Goal: Information Seeking & Learning: Learn about a topic

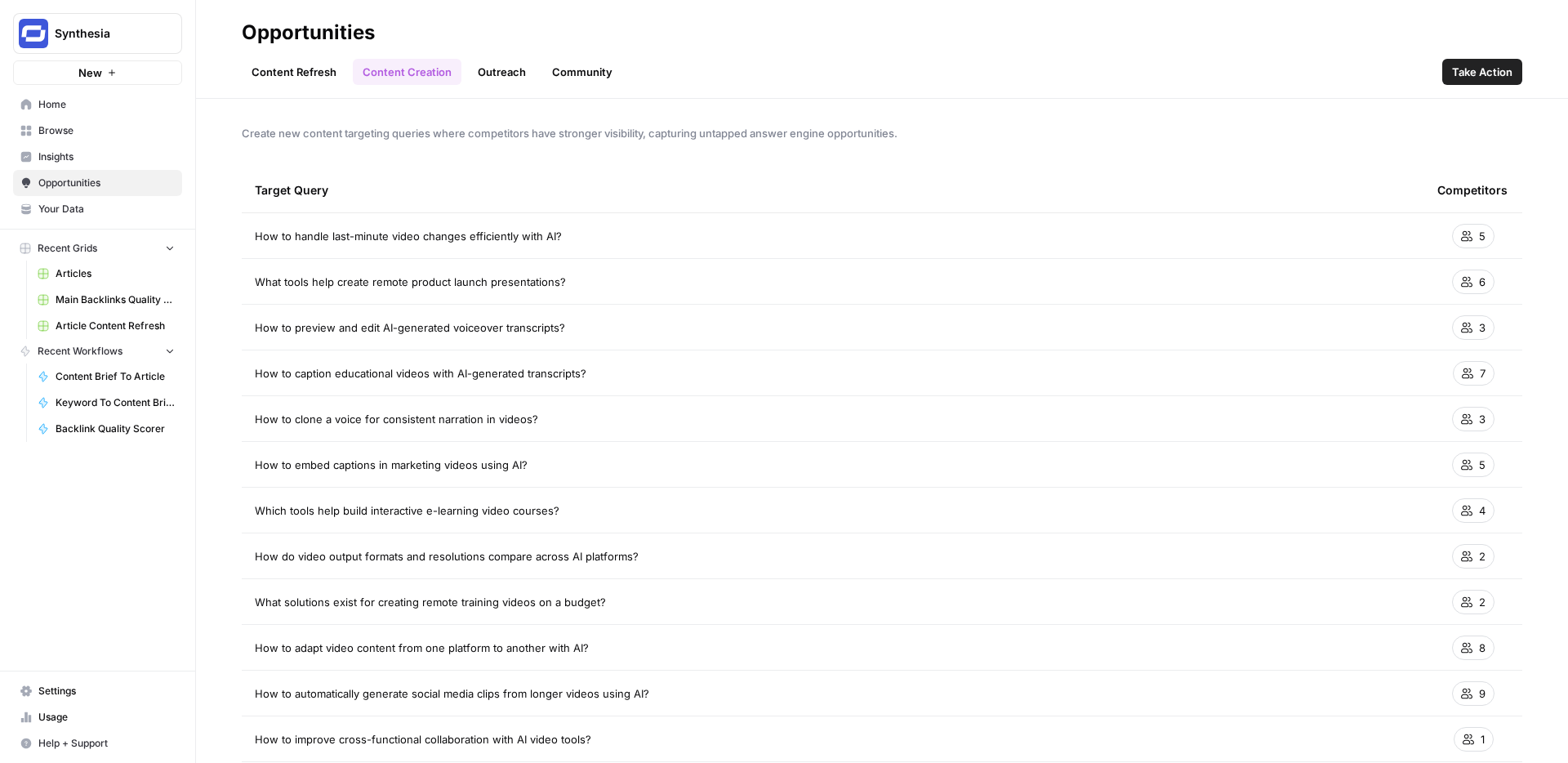
click at [73, 159] on span "Insights" at bounding box center [106, 157] width 136 height 15
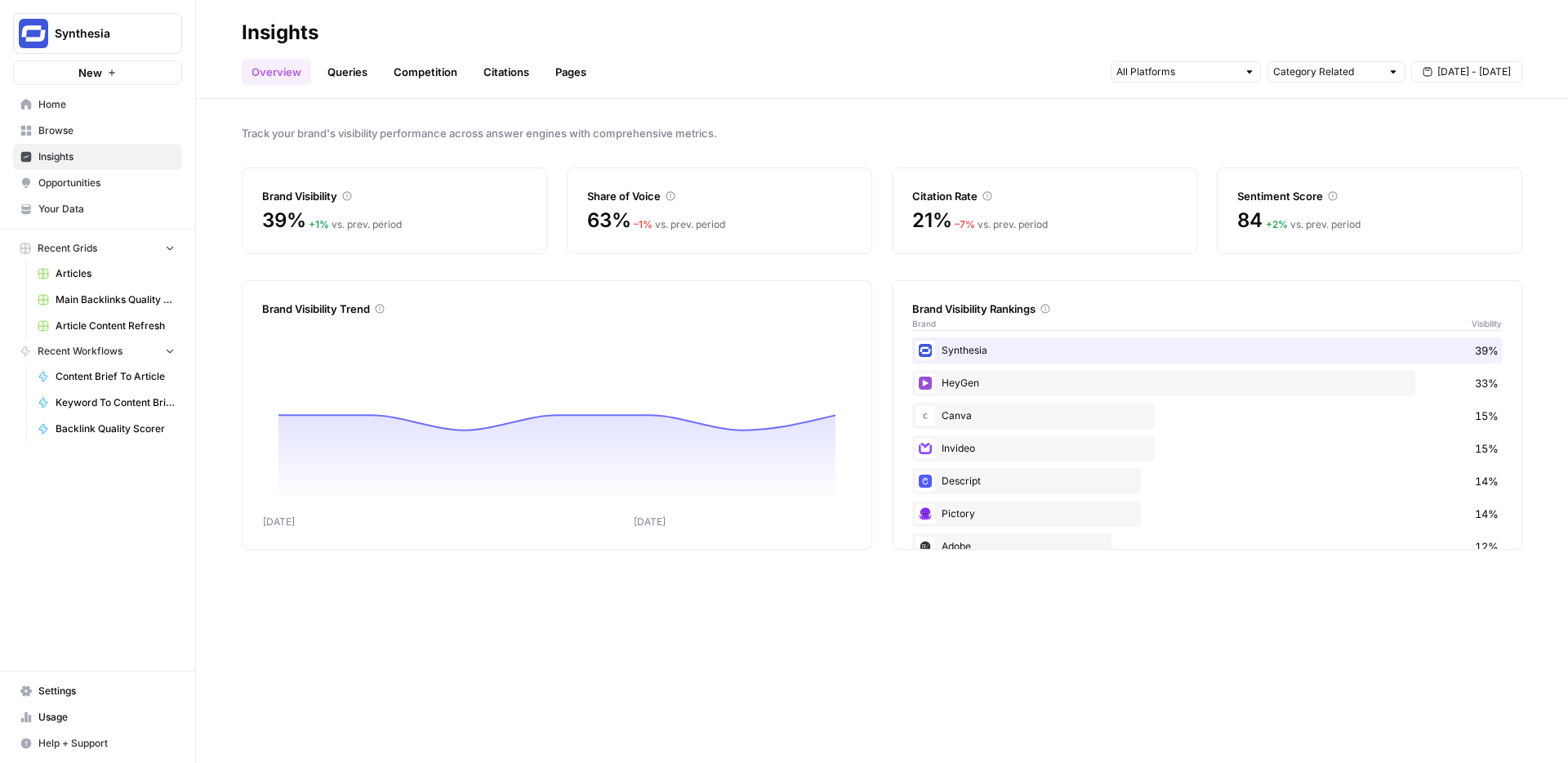
click at [485, 76] on link "Citations" at bounding box center [506, 71] width 65 height 26
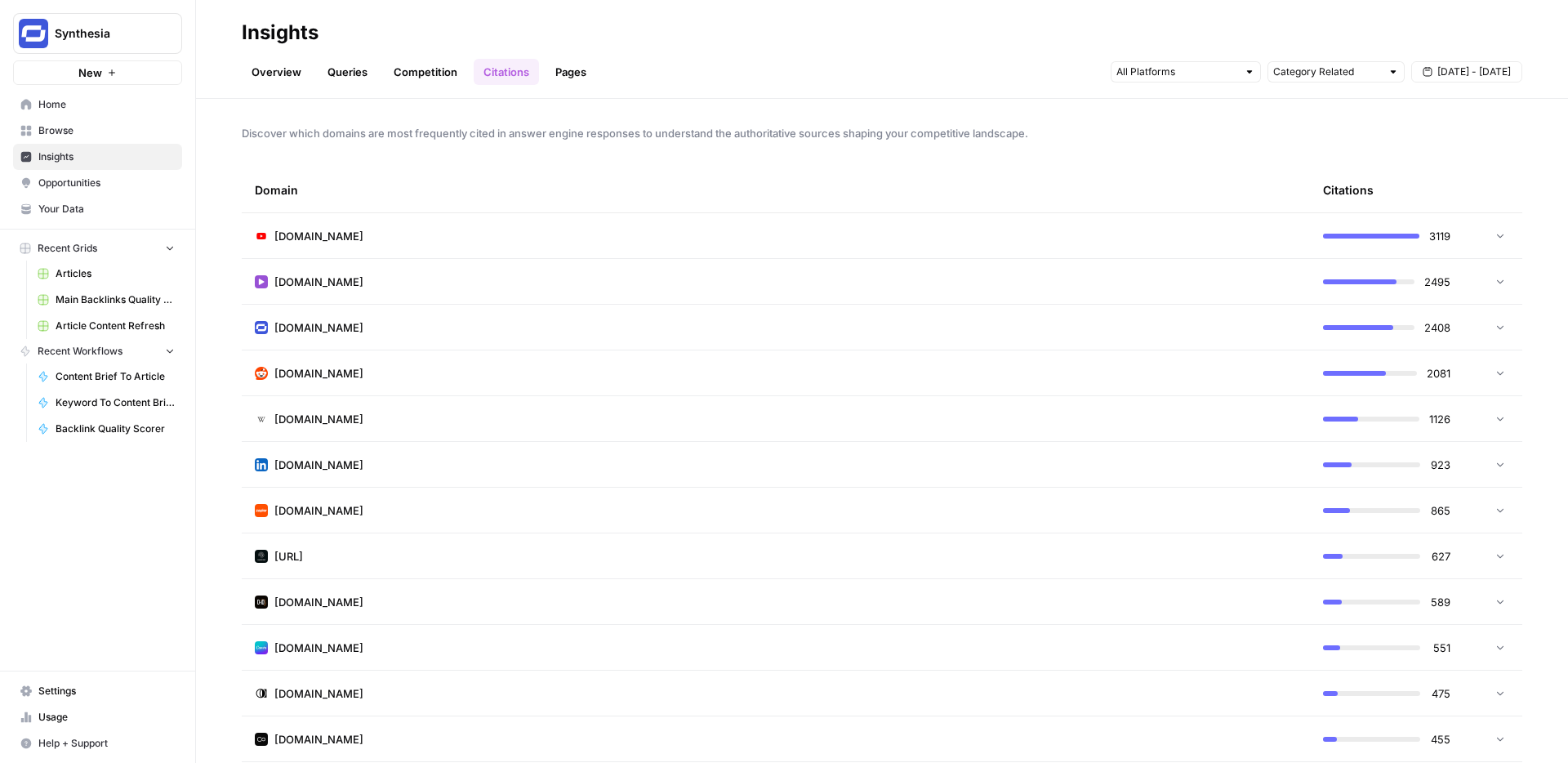
click at [466, 410] on td "[DOMAIN_NAME]" at bounding box center [776, 418] width 1068 height 45
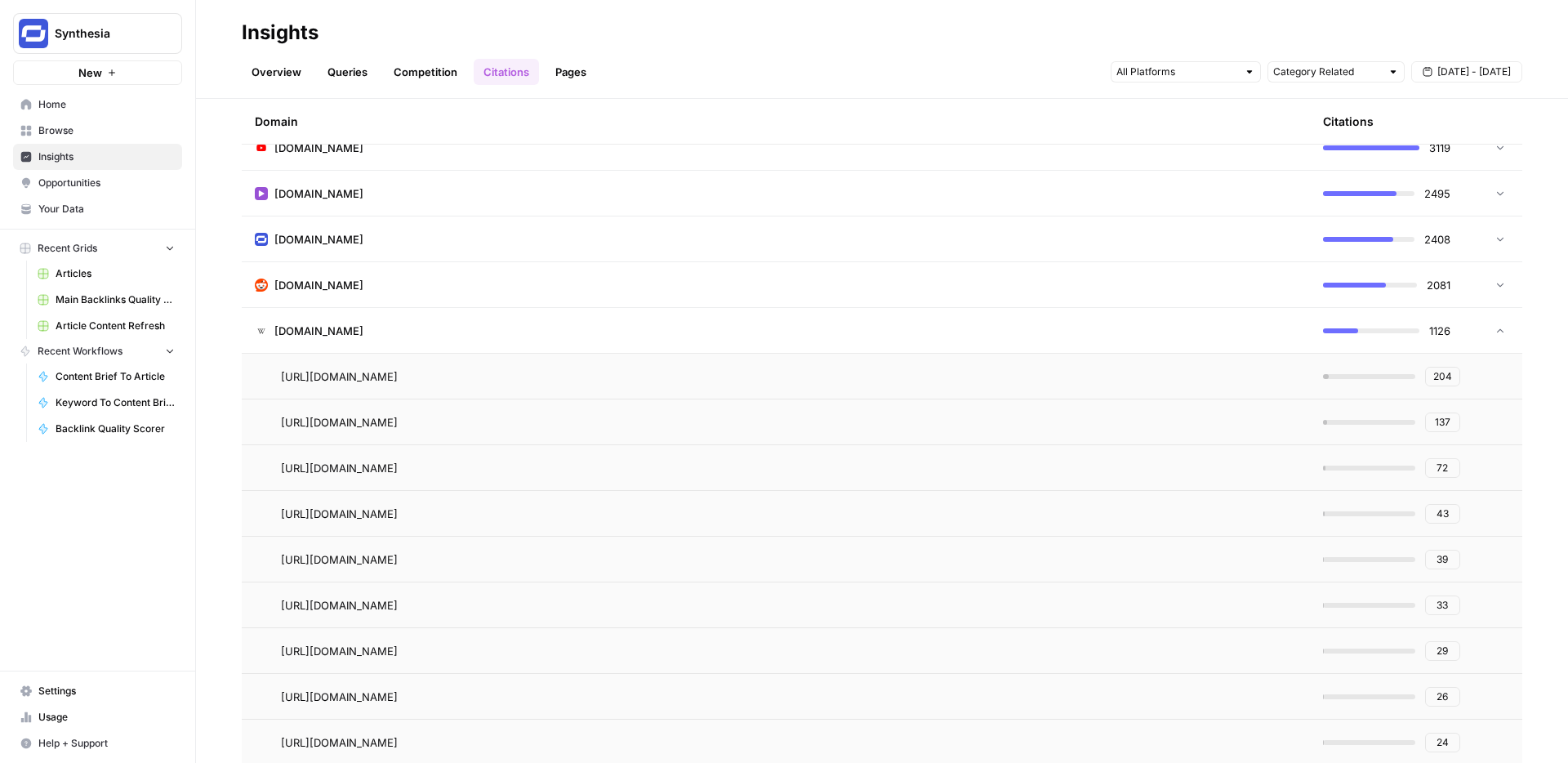
scroll to position [105, 0]
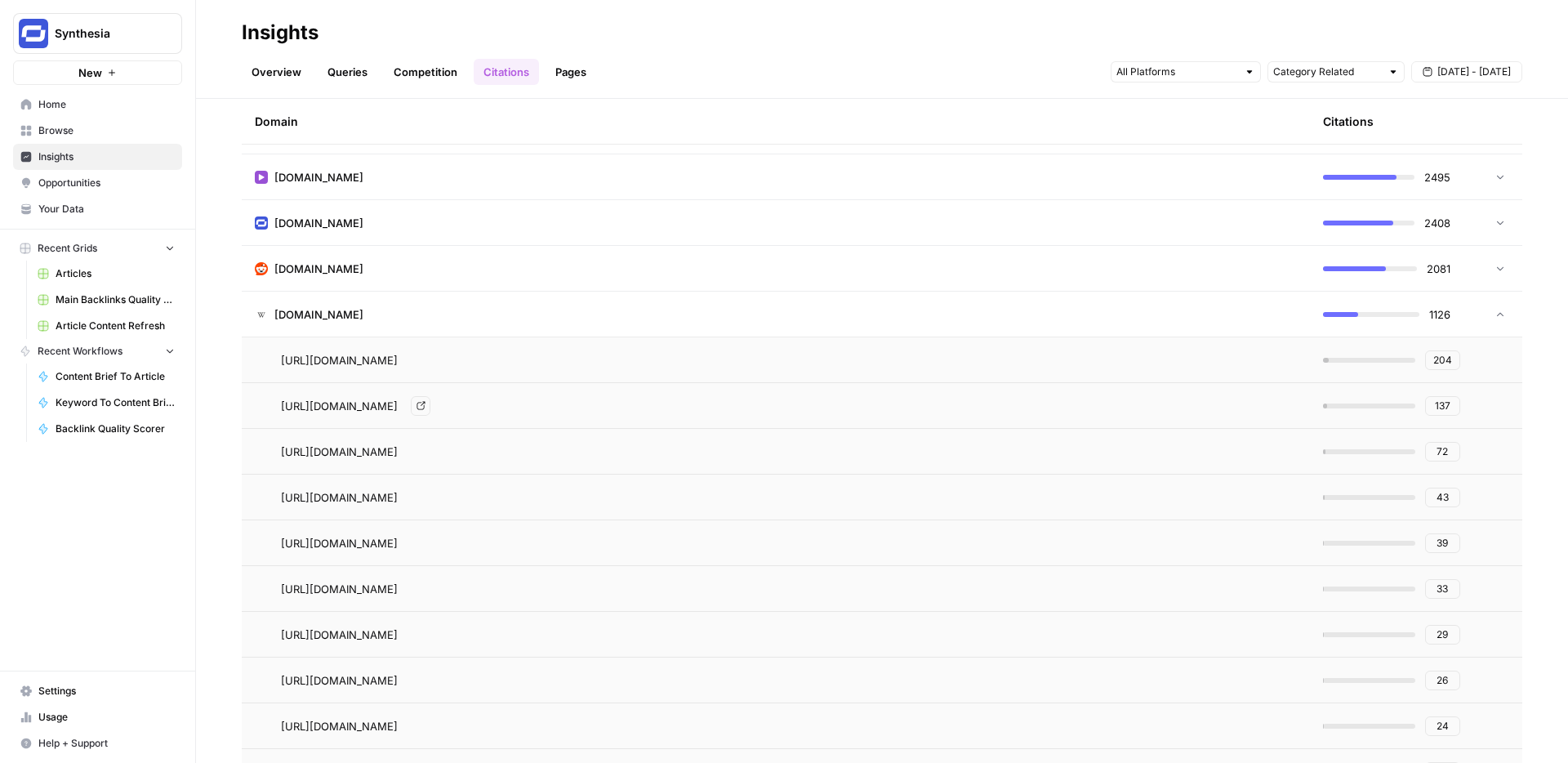
click at [397, 401] on span "[URL][DOMAIN_NAME]" at bounding box center [340, 406] width 117 height 17
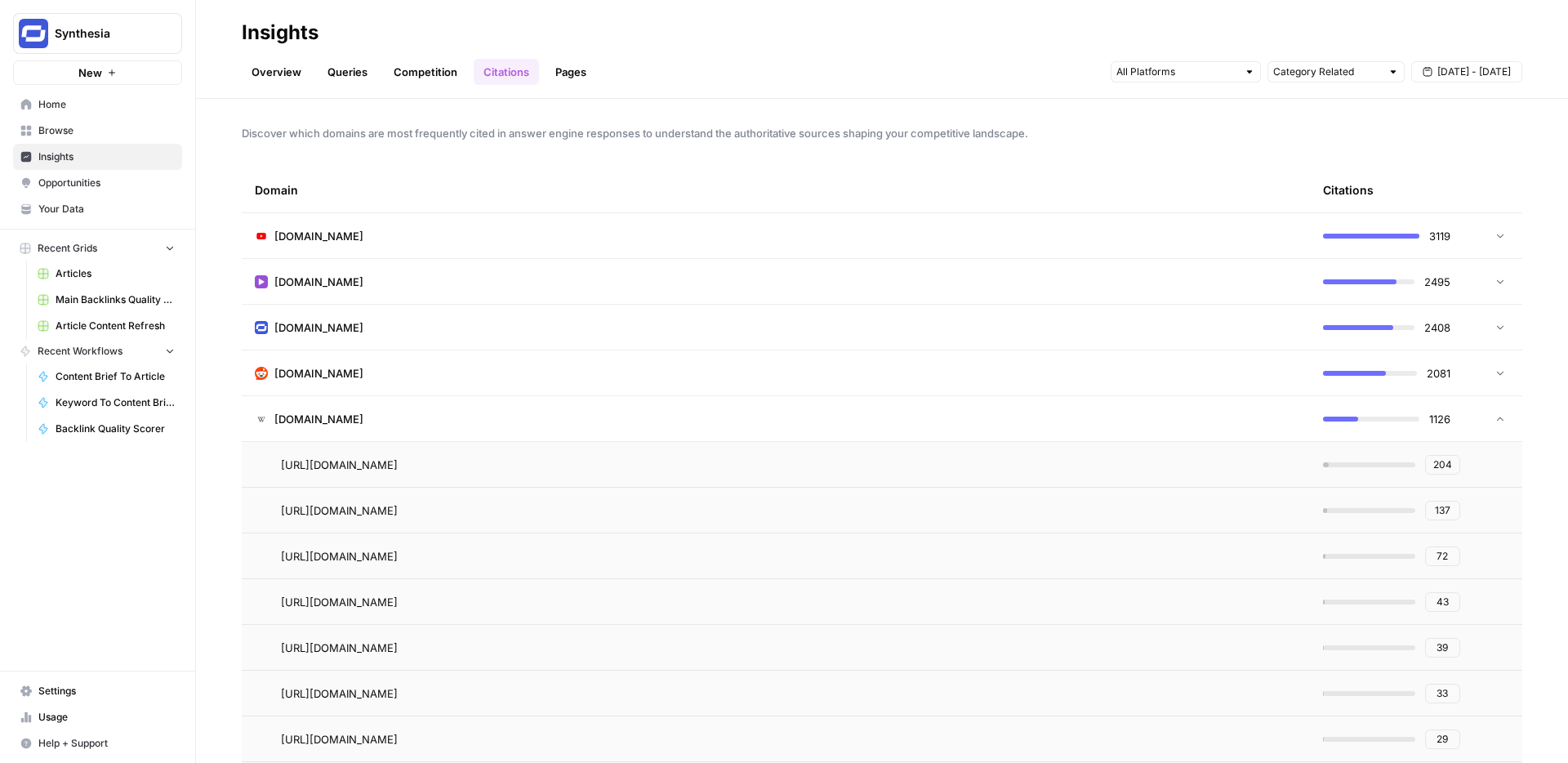
click at [344, 75] on link "Queries" at bounding box center [347, 71] width 59 height 26
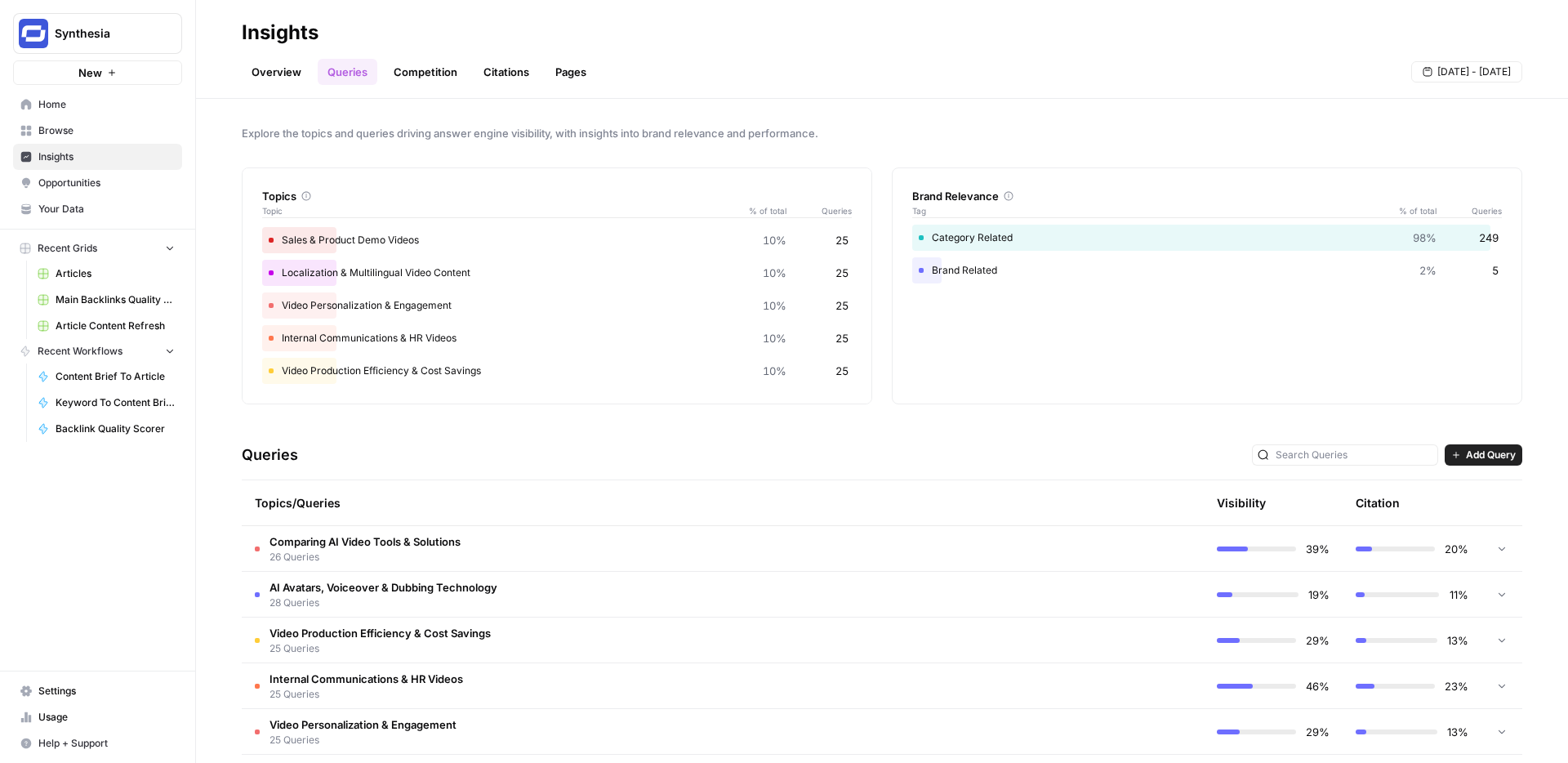
scroll to position [7, 0]
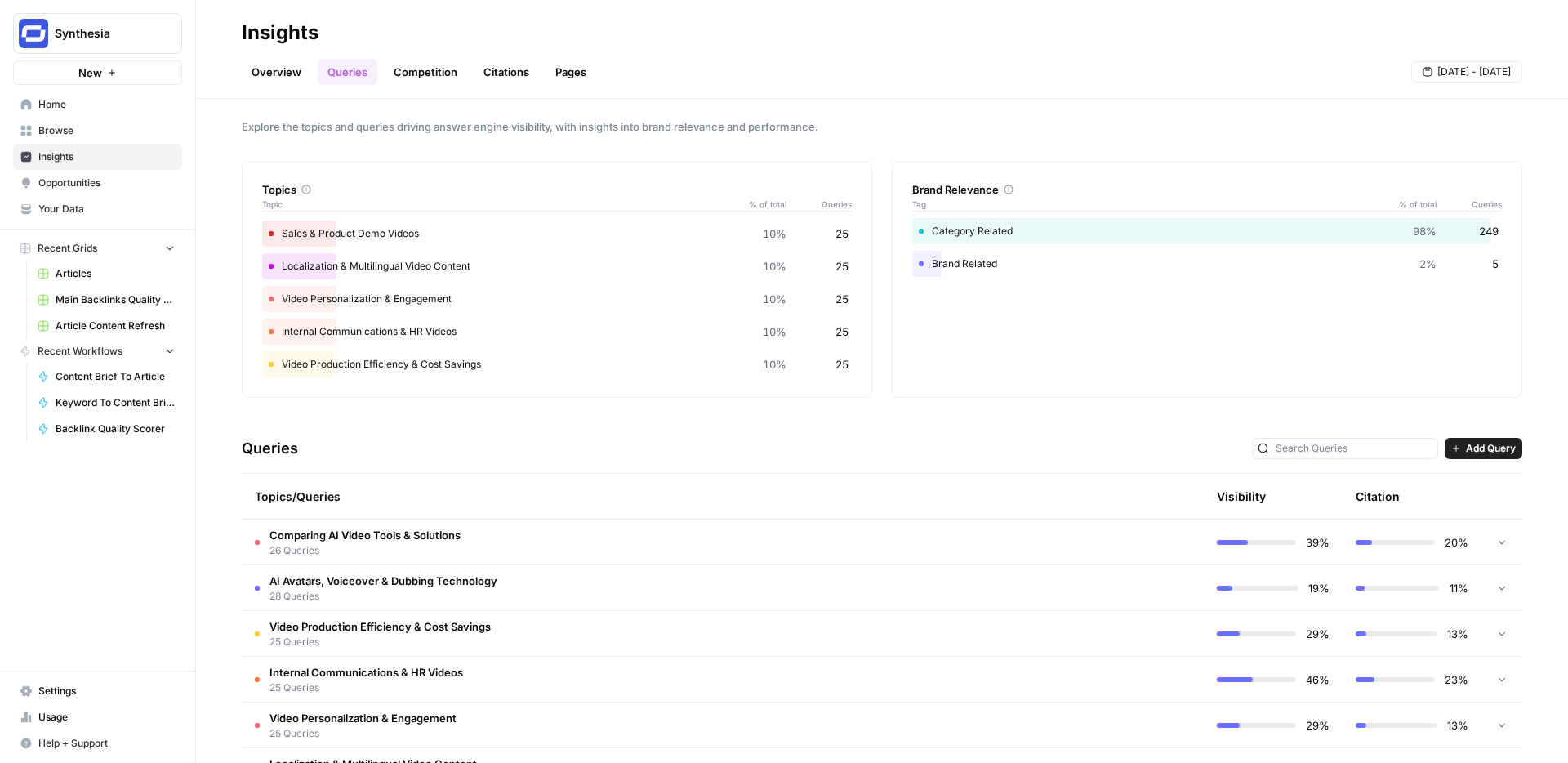
click at [418, 536] on span "Comparing AI Video Tools & Solutions" at bounding box center [365, 535] width 191 height 17
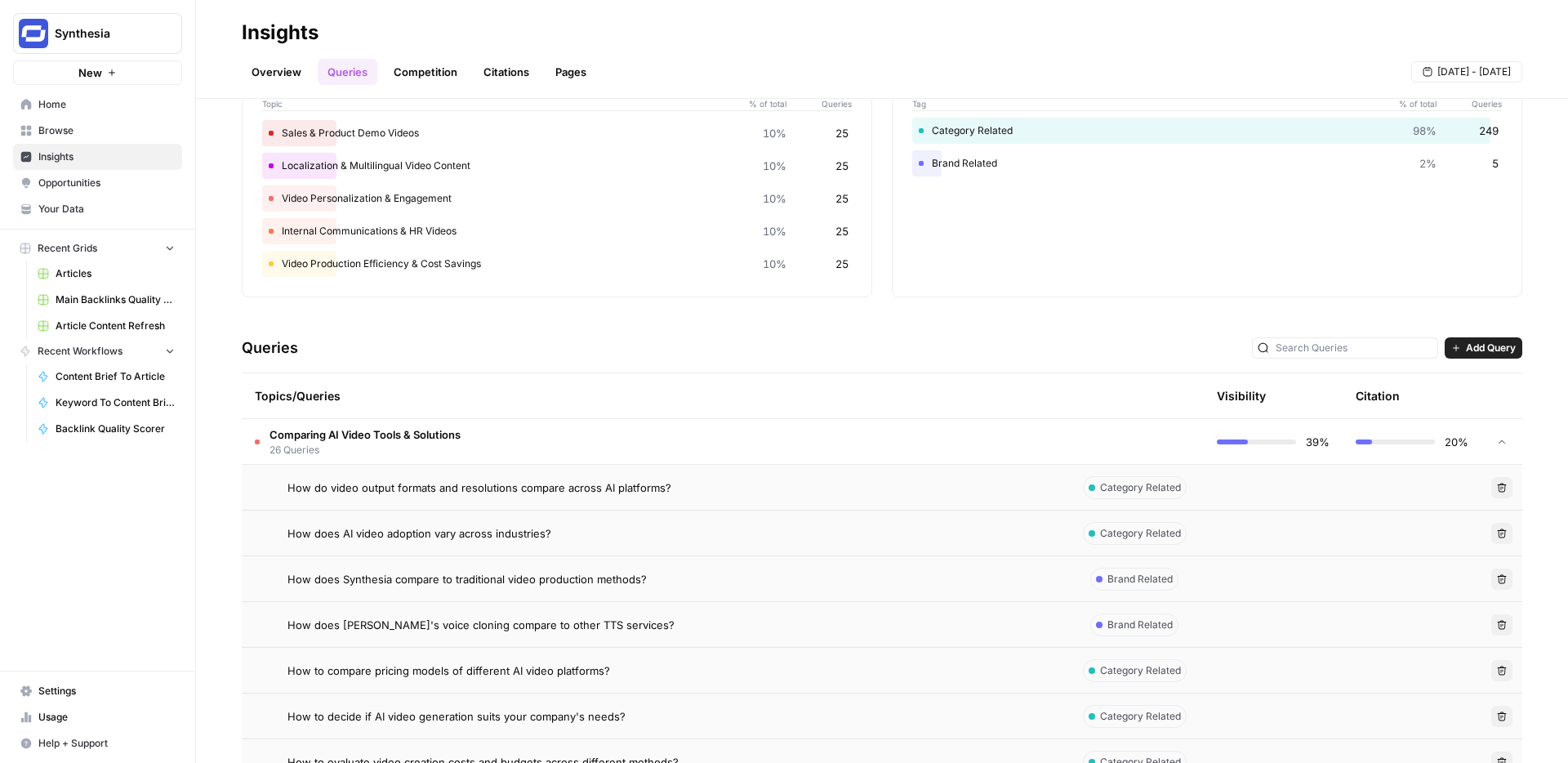
scroll to position [146, 0]
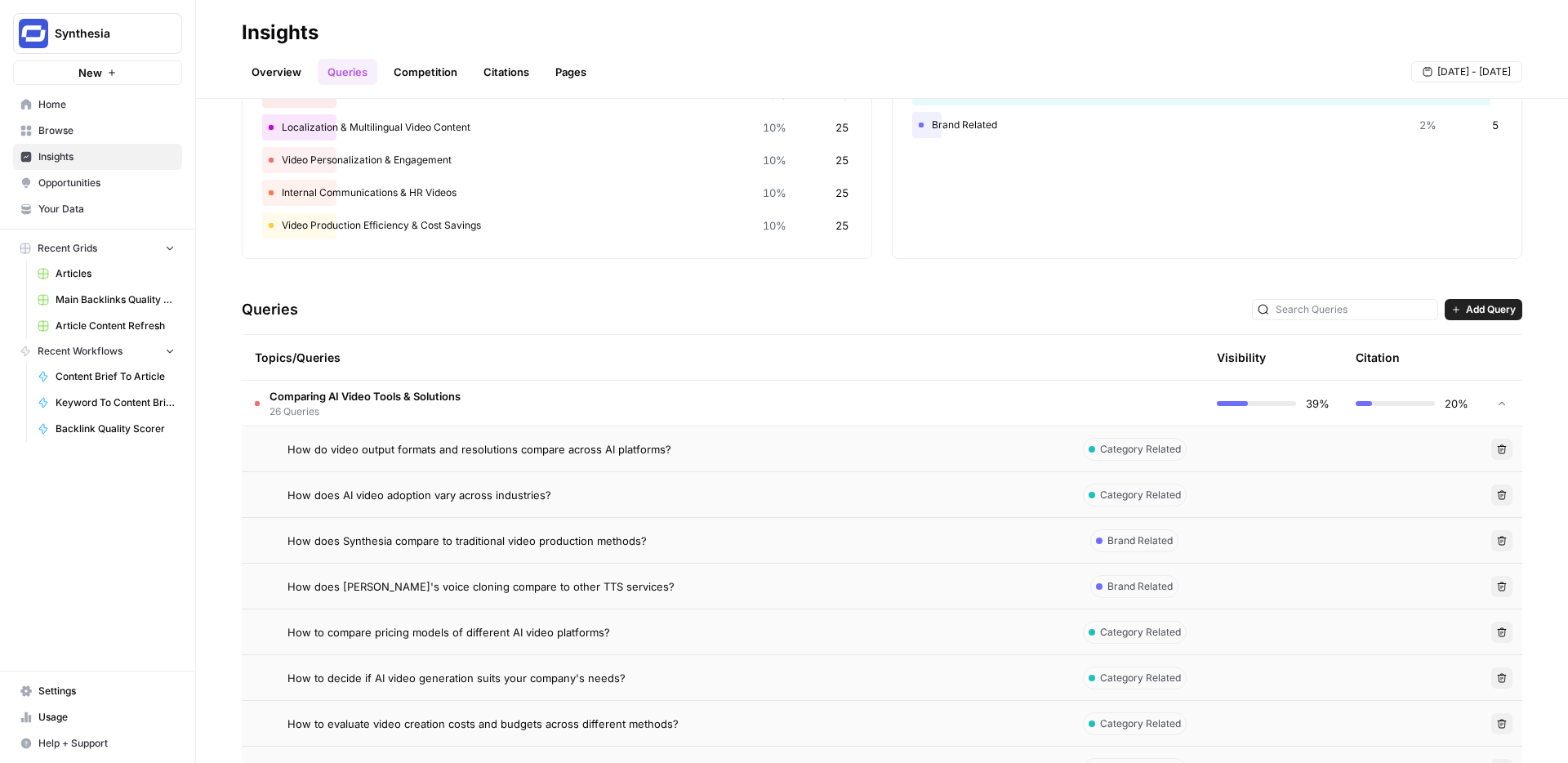
click at [839, 454] on div "How do video output formats and resolutions compare across AI platforms?" at bounding box center [669, 449] width 764 height 17
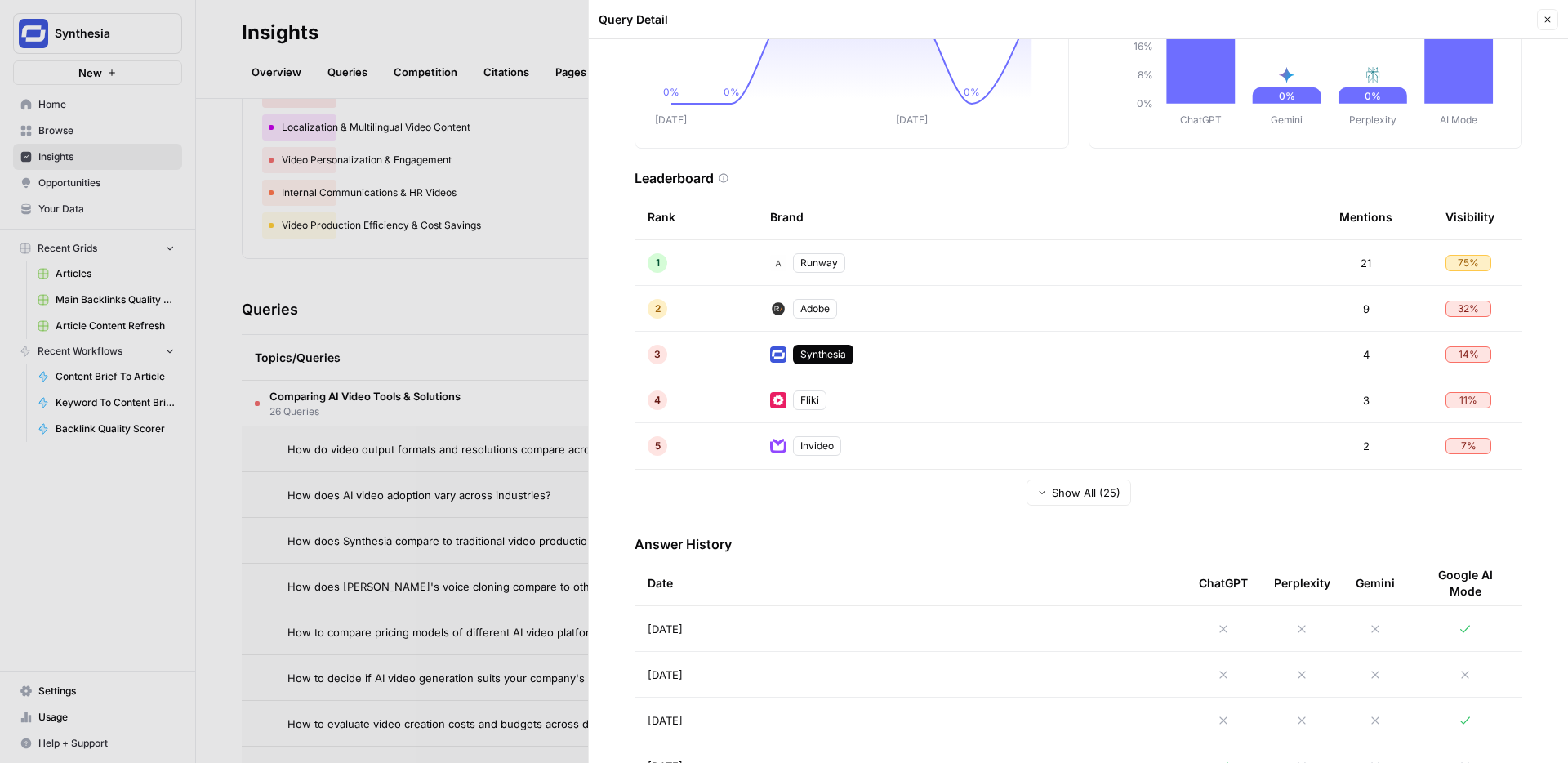
scroll to position [216, 0]
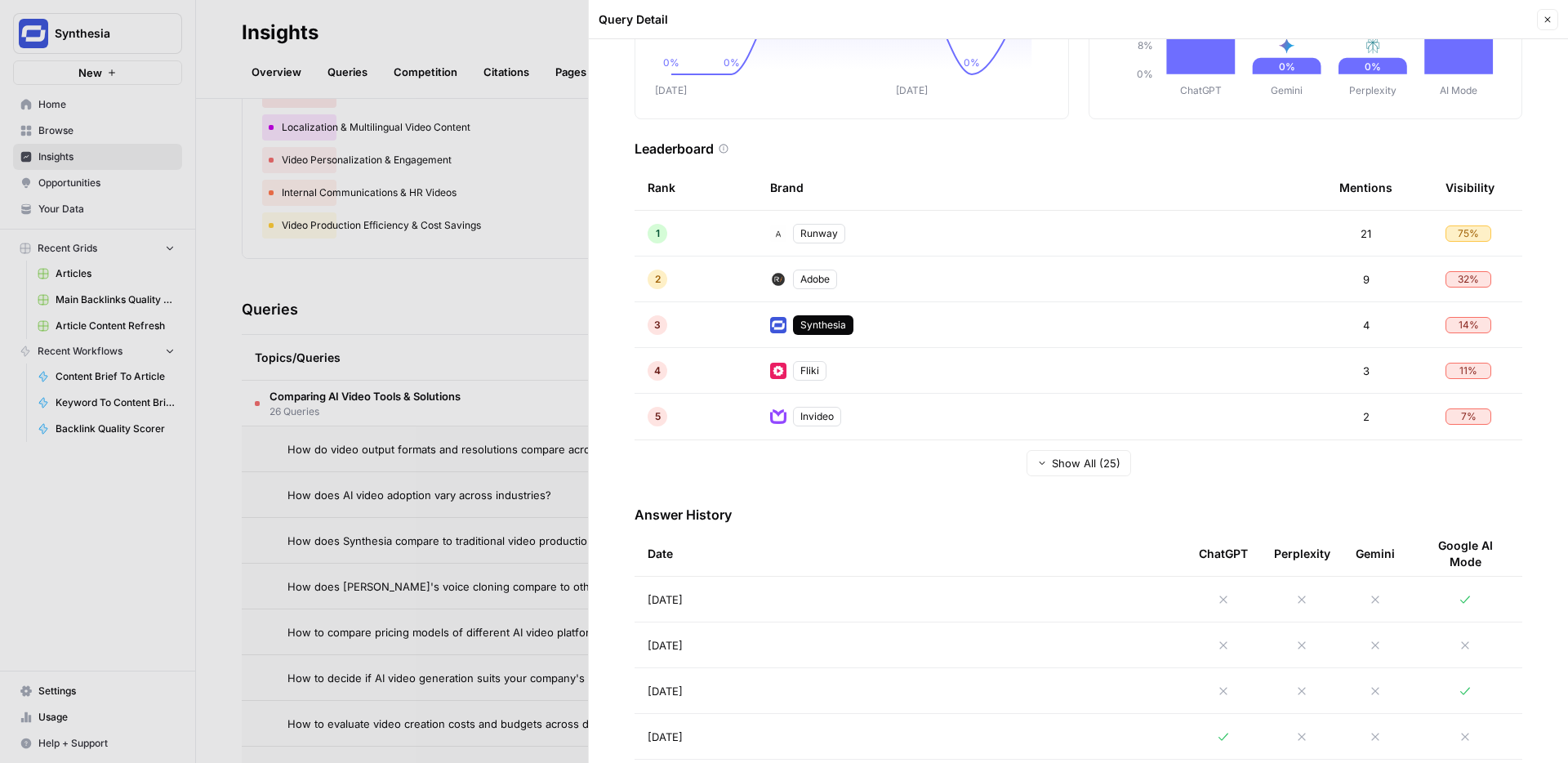
click at [683, 591] on span "[DATE]" at bounding box center [665, 600] width 35 height 17
